Goal: Information Seeking & Learning: Learn about a topic

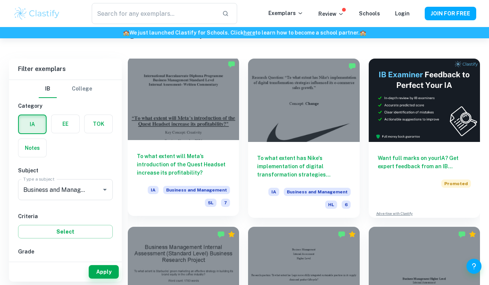
scroll to position [208, 0]
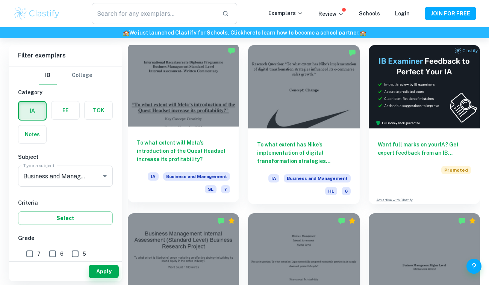
click at [203, 166] on div "To what extent will Meta’s introduction of the Quest Headset increase its profi…" at bounding box center [183, 165] width 111 height 76
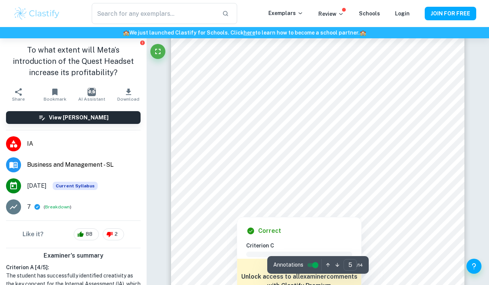
scroll to position [1798, 0]
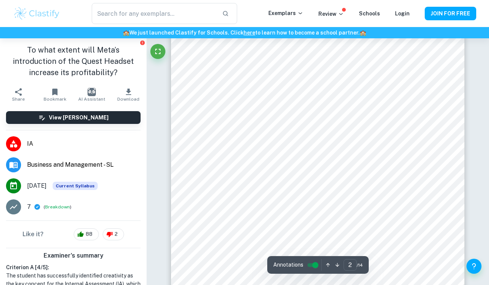
type input "1"
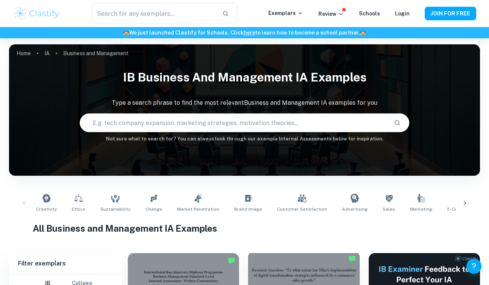
scroll to position [208, 0]
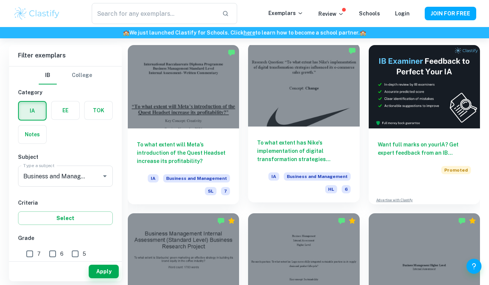
click at [309, 104] on div at bounding box center [303, 84] width 111 height 83
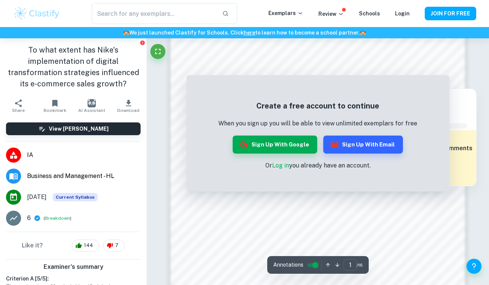
scroll to position [489, 0]
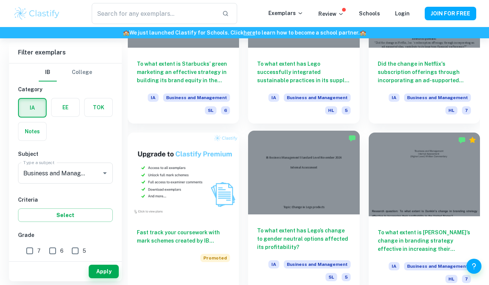
scroll to position [351, 0]
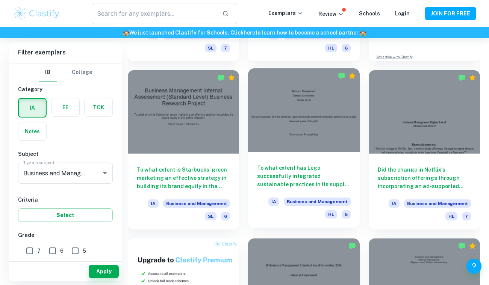
click at [307, 164] on h6 "To what extent has Lego successfully integrated sustainable practices in its su…" at bounding box center [303, 176] width 93 height 25
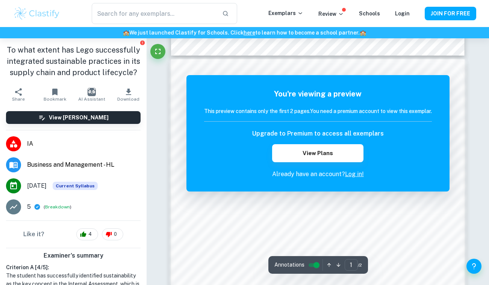
scroll to position [503, 0]
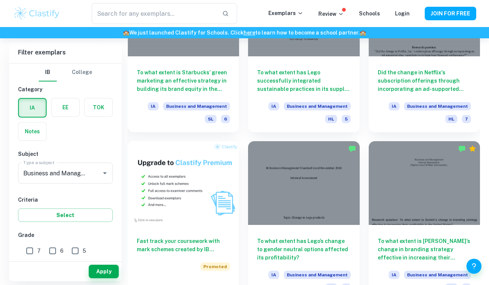
scroll to position [433, 0]
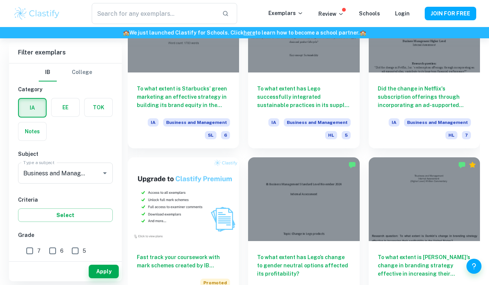
click at [29, 247] on input "7" at bounding box center [29, 251] width 15 height 15
checkbox input "true"
click at [104, 270] on button "Apply" at bounding box center [104, 272] width 30 height 14
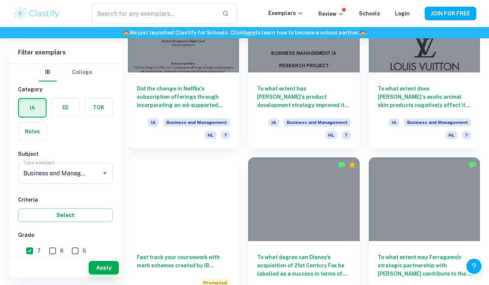
scroll to position [207, 0]
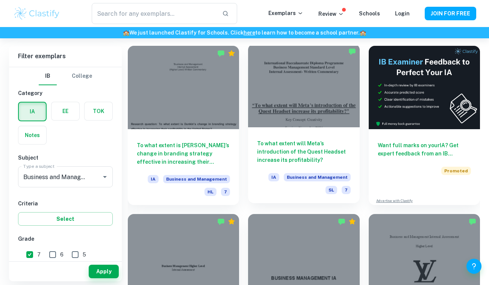
click at [316, 118] on div at bounding box center [303, 85] width 111 height 83
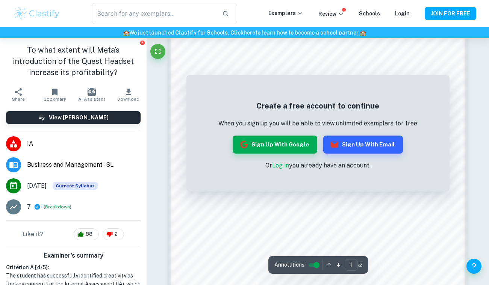
scroll to position [495, 0]
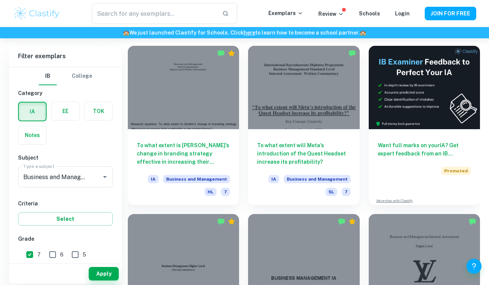
scroll to position [315, 0]
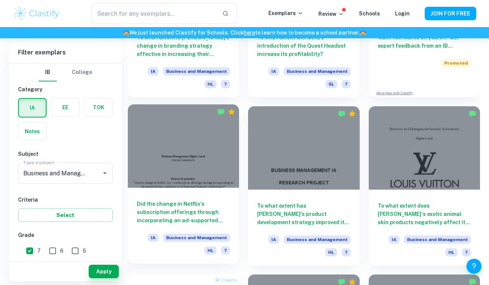
click at [156, 173] on div at bounding box center [183, 145] width 111 height 83
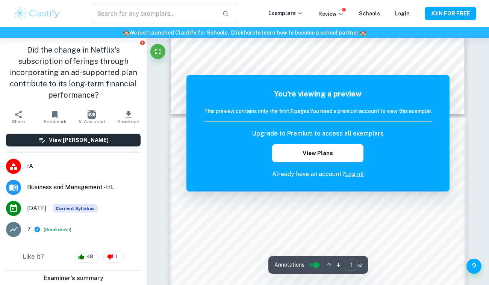
scroll to position [339, 0]
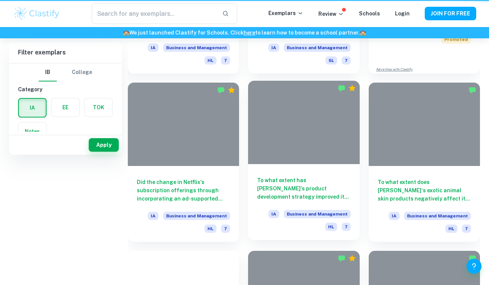
scroll to position [315, 0]
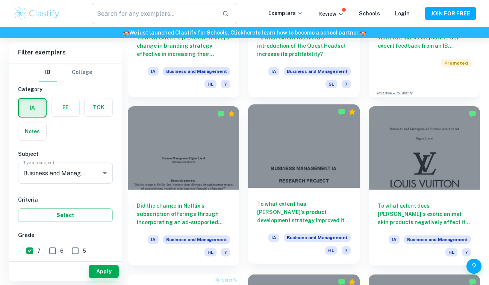
click at [323, 163] on div at bounding box center [303, 145] width 111 height 83
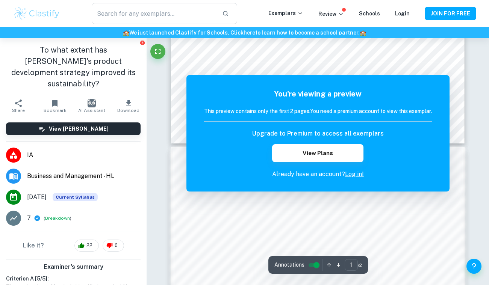
scroll to position [307, 0]
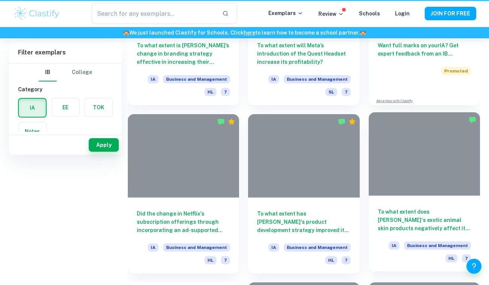
scroll to position [315, 0]
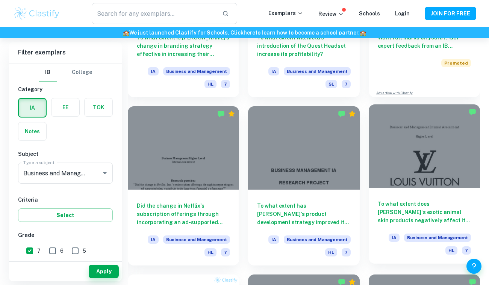
click at [422, 165] on div at bounding box center [424, 145] width 111 height 83
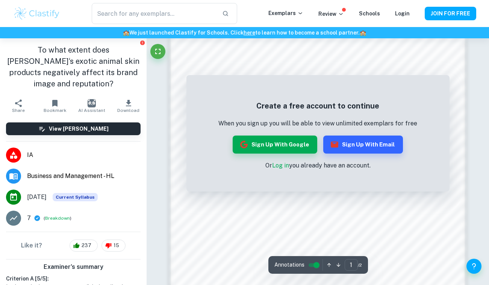
scroll to position [412, 0]
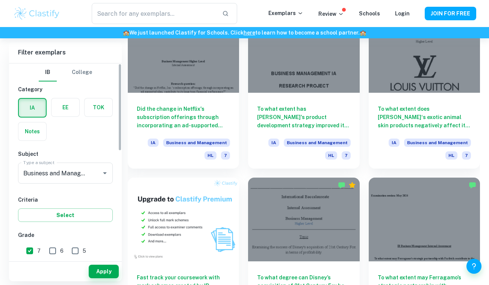
scroll to position [315, 0]
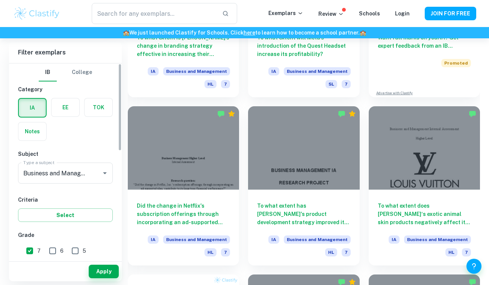
click at [27, 252] on input "7" at bounding box center [29, 251] width 15 height 15
checkbox input "false"
click at [103, 268] on button "Apply" at bounding box center [104, 272] width 30 height 14
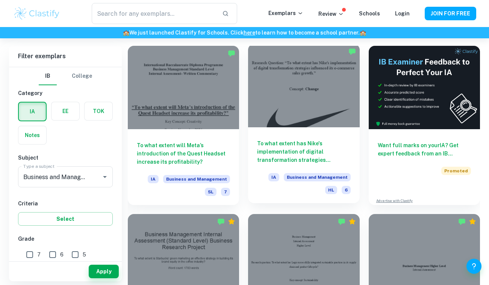
scroll to position [208, 0]
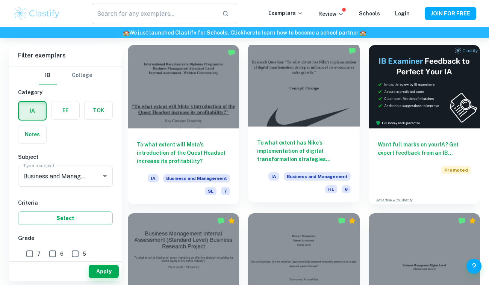
click at [285, 135] on div "To what extent has Nike's implementation of digital transformation strategies i…" at bounding box center [303, 165] width 111 height 76
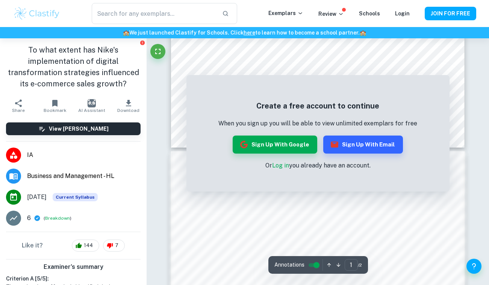
scroll to position [274, 0]
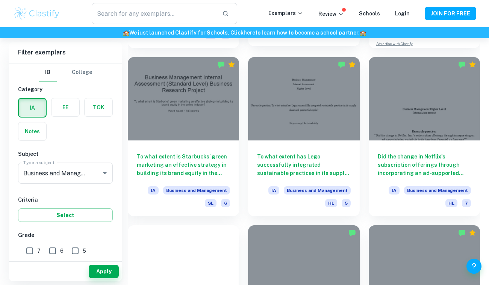
scroll to position [238, 0]
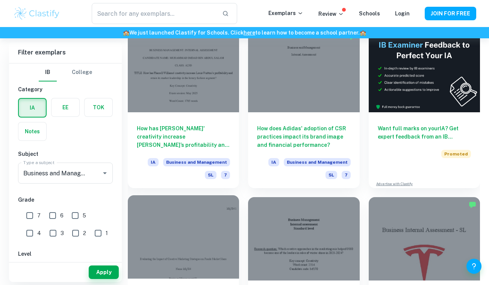
scroll to position [212, 0]
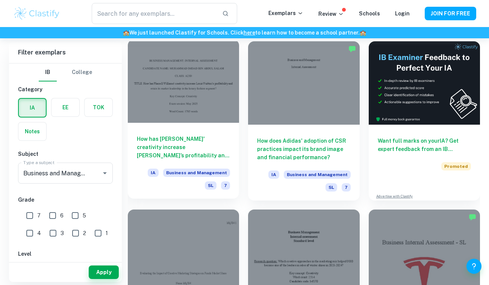
click at [203, 142] on h6 "How has [PERSON_NAME]' creativity increase [PERSON_NAME]’s profitability and re…" at bounding box center [183, 147] width 93 height 25
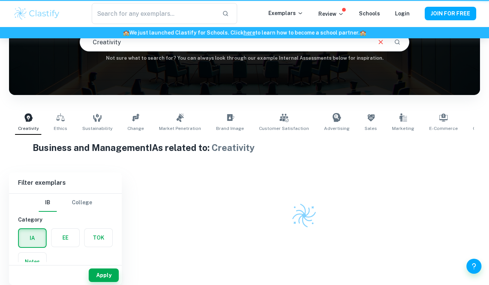
scroll to position [81, 0]
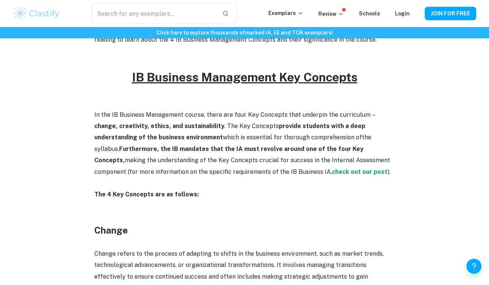
scroll to position [391, 0]
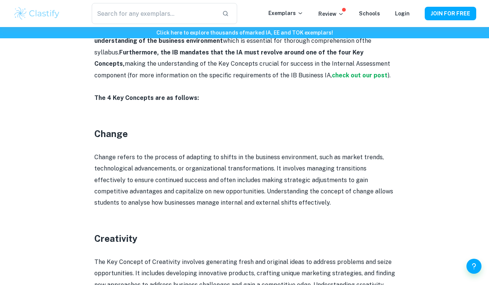
drag, startPoint x: 94, startPoint y: 156, endPoint x: 300, endPoint y: 202, distance: 211.5
click at [300, 202] on p "Change refers to the process of adapting to shifts in the business environment,…" at bounding box center [244, 180] width 301 height 57
click at [284, 203] on p "Change refers to the process of adapting to shifts in the business environment,…" at bounding box center [244, 180] width 301 height 57
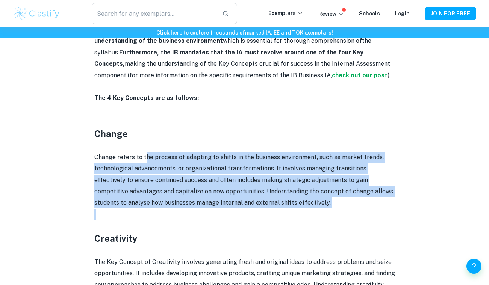
drag, startPoint x: 144, startPoint y: 154, endPoint x: 314, endPoint y: 205, distance: 178.0
click at [315, 205] on div "To excel in the IB Business Management course, understanding the four Key Conce…" at bounding box center [244, 236] width 301 height 643
click at [314, 205] on p "Change refers to the process of adapting to shifts in the business environment,…" at bounding box center [244, 180] width 301 height 57
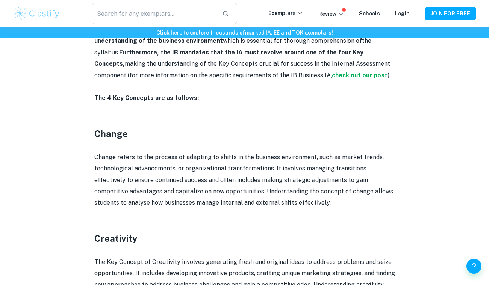
drag, startPoint x: 142, startPoint y: 154, endPoint x: 303, endPoint y: 198, distance: 167.1
click at [303, 198] on p "Change refers to the process of adapting to shifts in the business environment,…" at bounding box center [244, 180] width 301 height 57
copy p "the process of adapting to shifts in the business environment, such as market t…"
